Goal: Task Accomplishment & Management: Complete application form

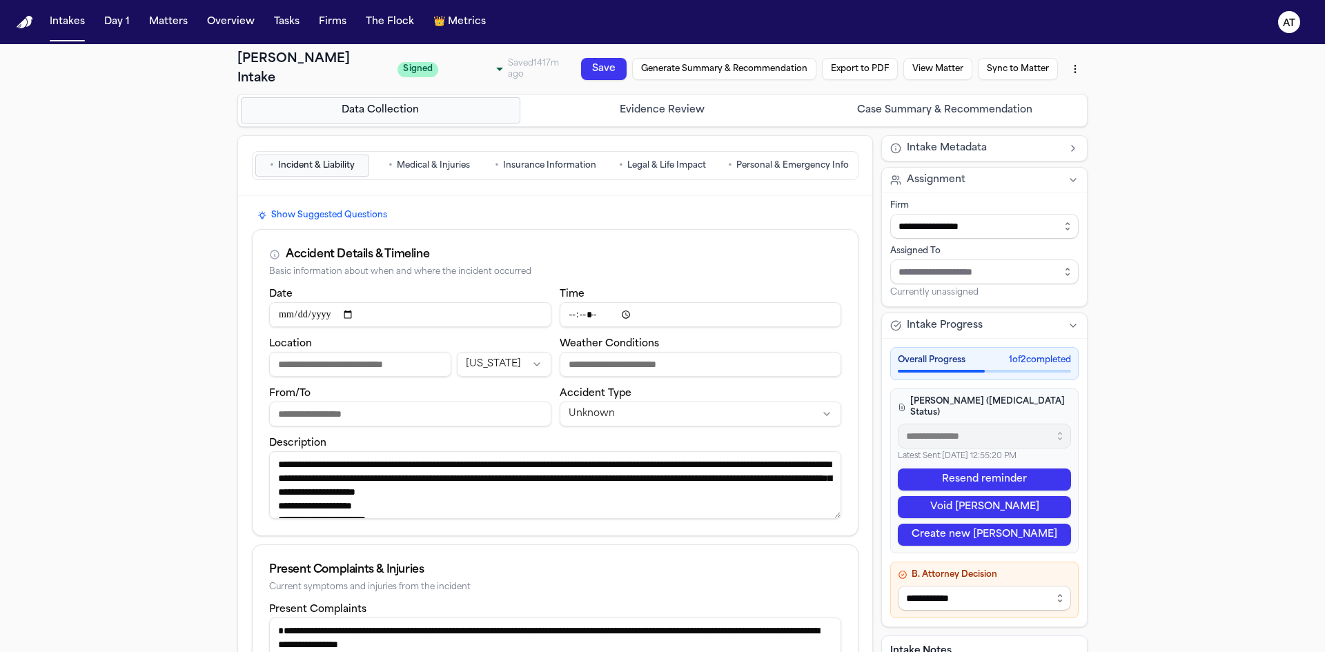
select select "******"
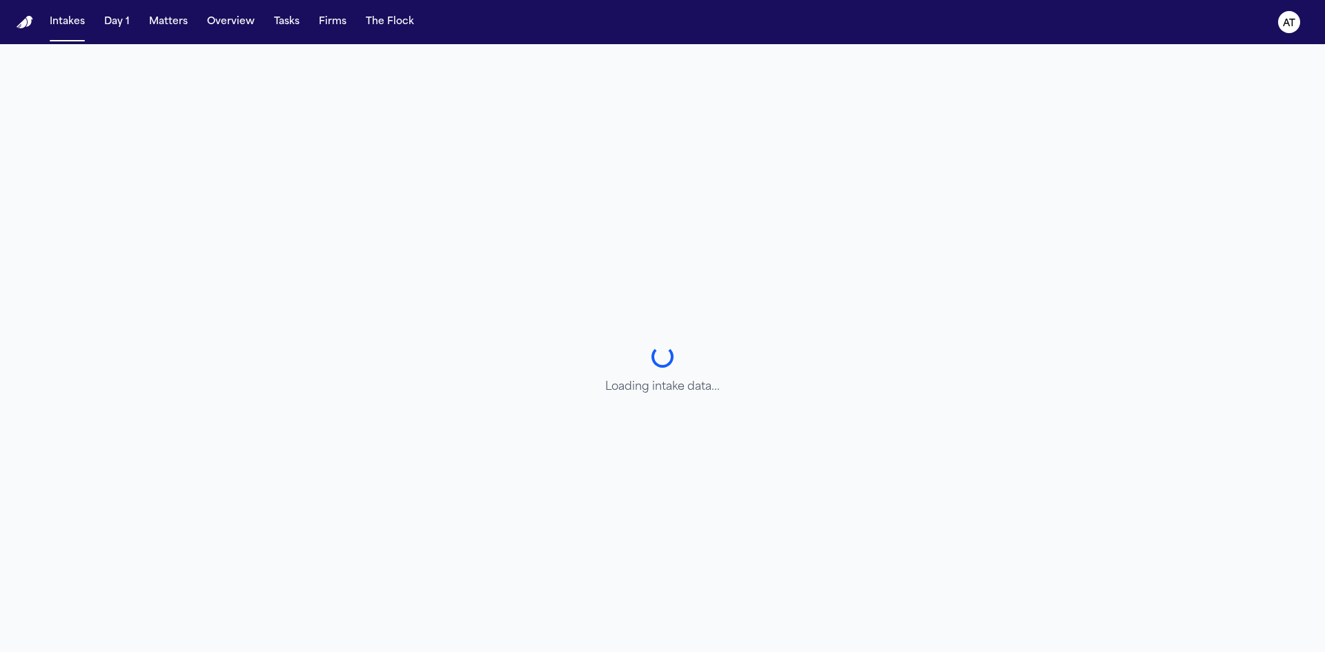
select select "******"
